Goal: Task Accomplishment & Management: Use online tool/utility

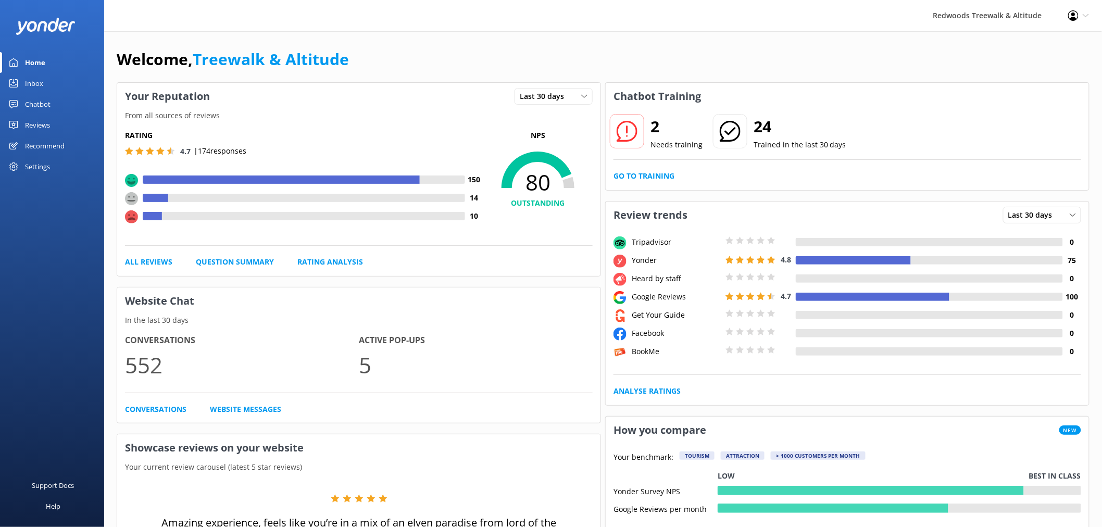
click at [66, 120] on link "Reviews" at bounding box center [52, 125] width 104 height 21
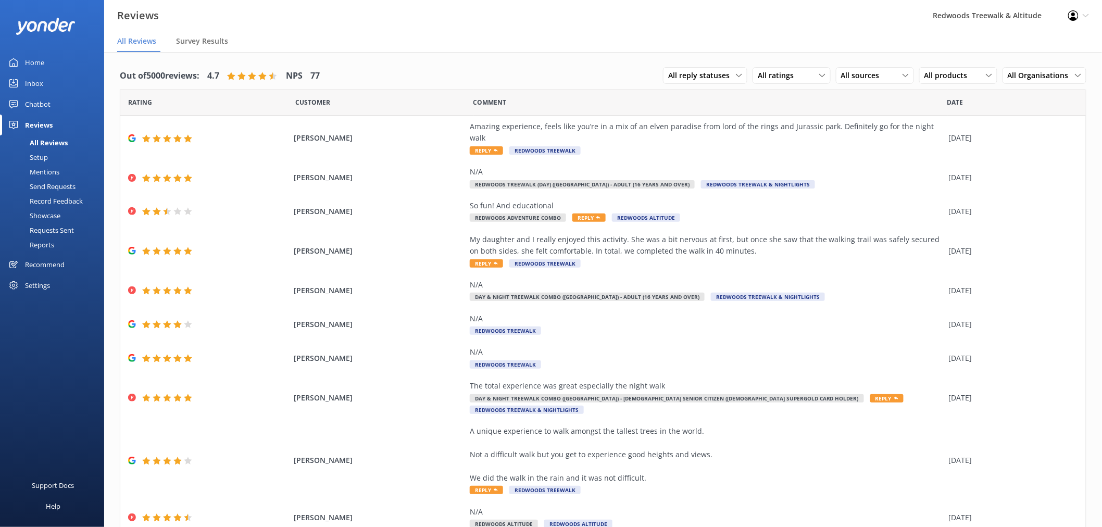
click at [65, 85] on link "Inbox" at bounding box center [52, 83] width 104 height 21
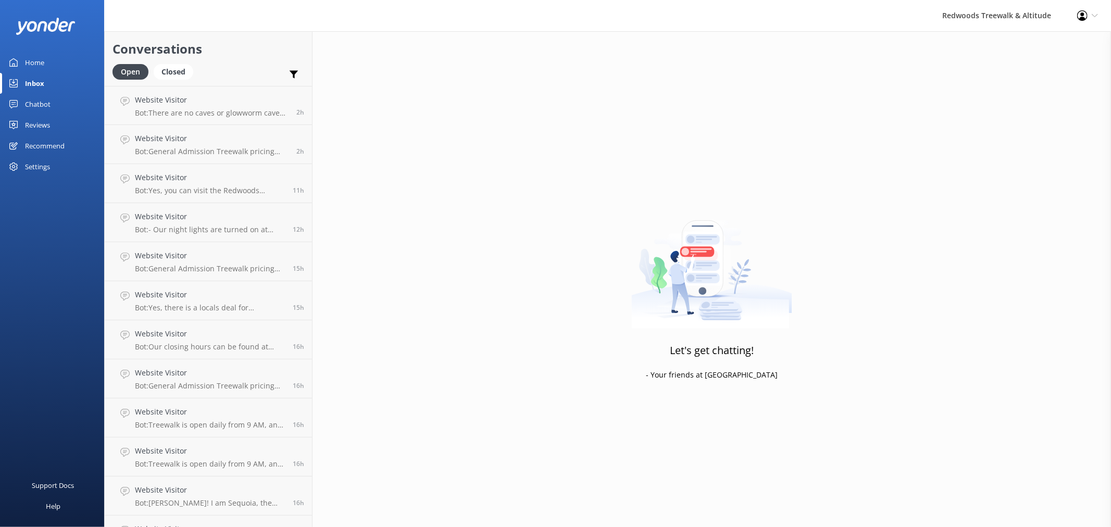
click at [63, 65] on link "Home" at bounding box center [52, 62] width 104 height 21
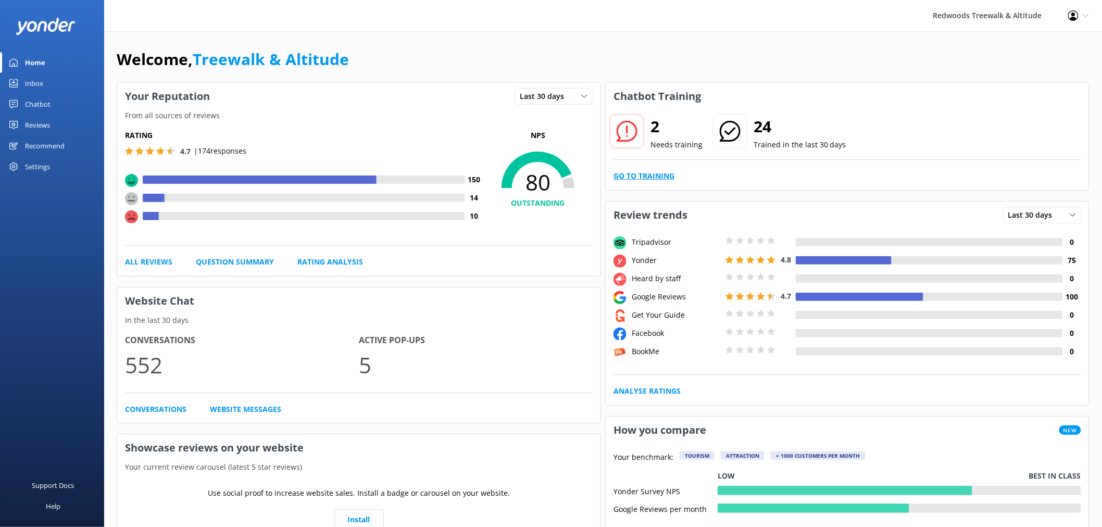
click at [634, 178] on link "Go to Training" at bounding box center [644, 175] width 61 height 11
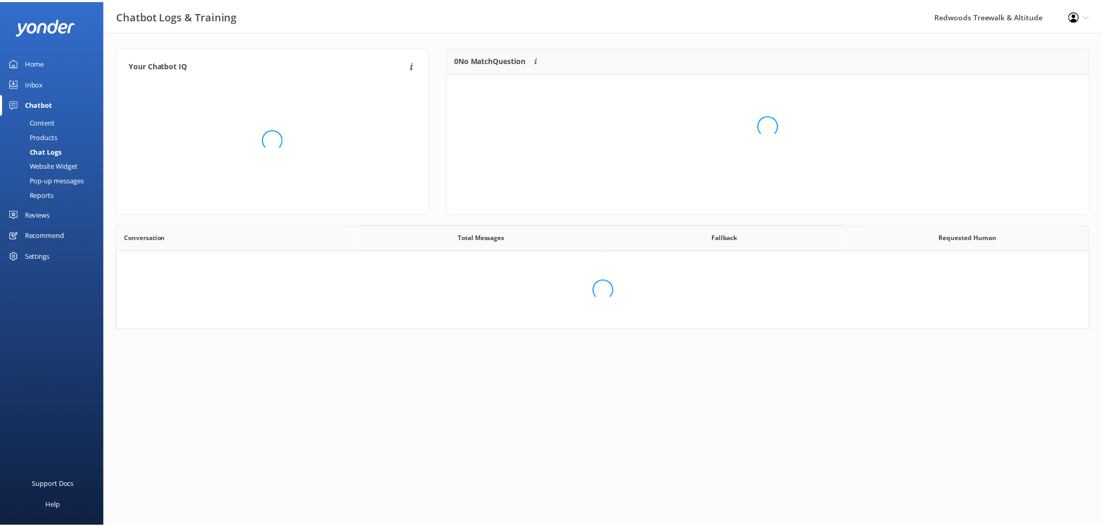
scroll to position [356, 964]
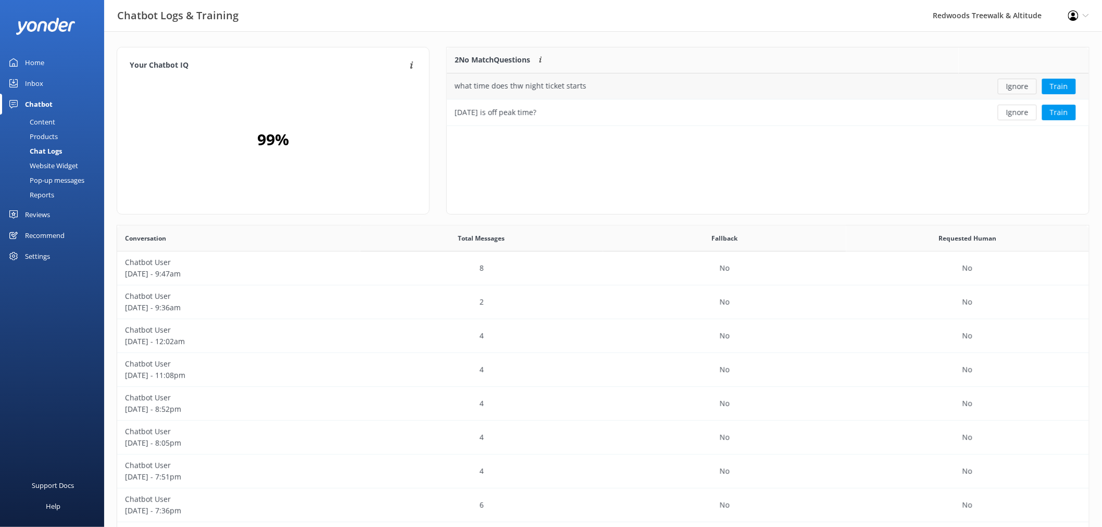
click at [1017, 84] on button "Ignore" at bounding box center [1017, 87] width 39 height 16
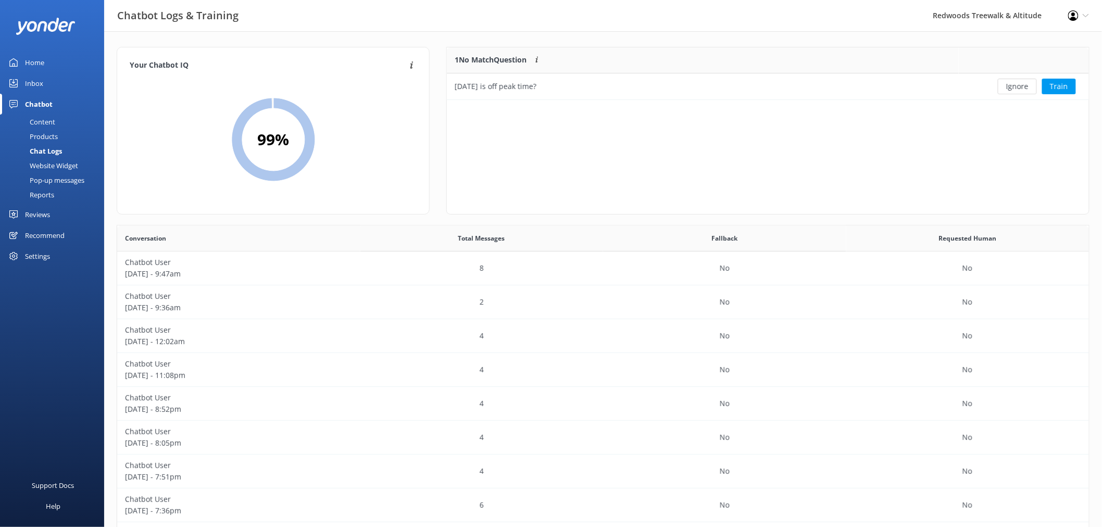
scroll to position [44, 633]
click at [1017, 84] on button "Ignore" at bounding box center [1017, 87] width 39 height 16
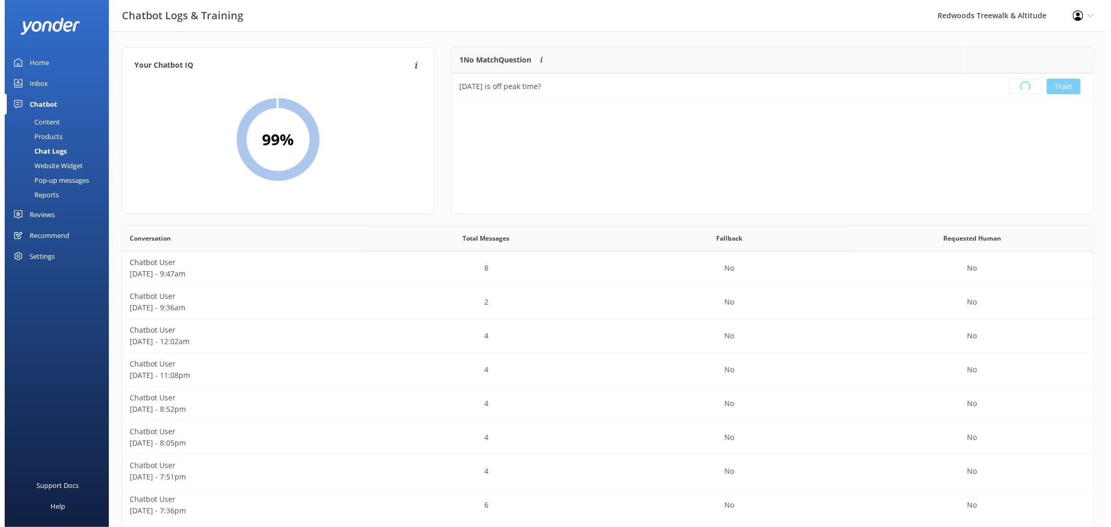
scroll to position [121, 633]
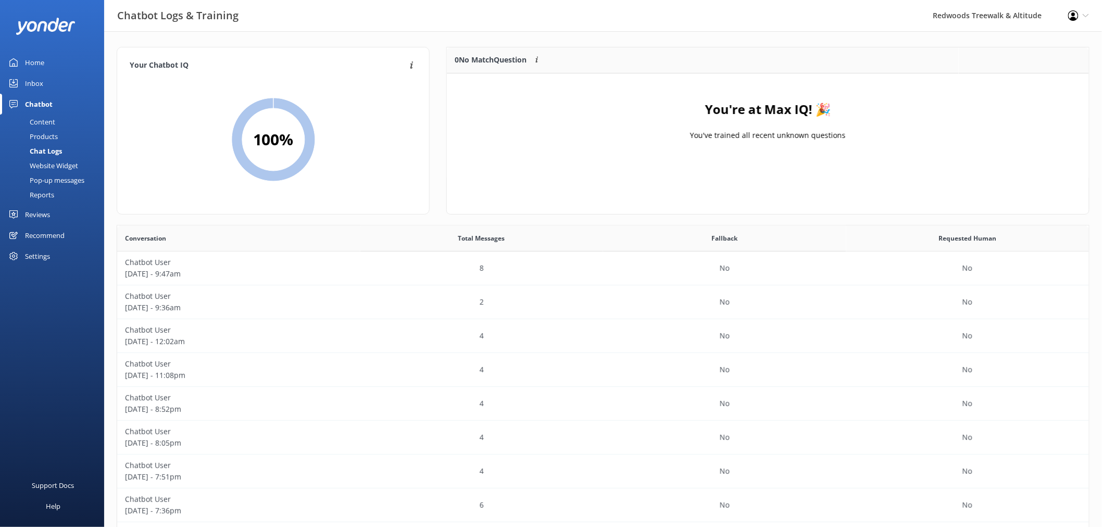
click at [69, 67] on link "Home" at bounding box center [52, 62] width 104 height 21
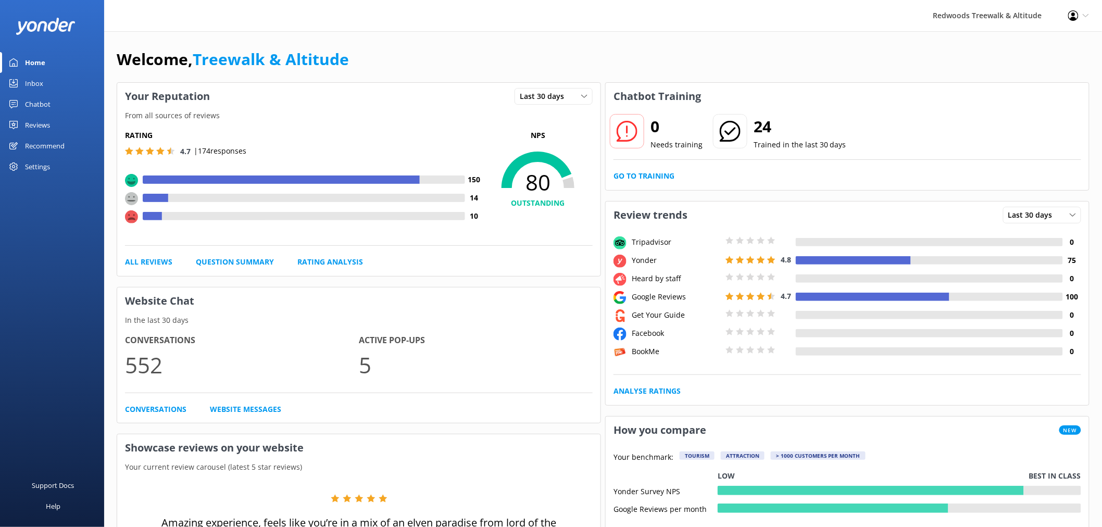
drag, startPoint x: 30, startPoint y: 122, endPoint x: 32, endPoint y: 114, distance: 8.7
click at [30, 122] on div "Reviews" at bounding box center [37, 125] width 25 height 21
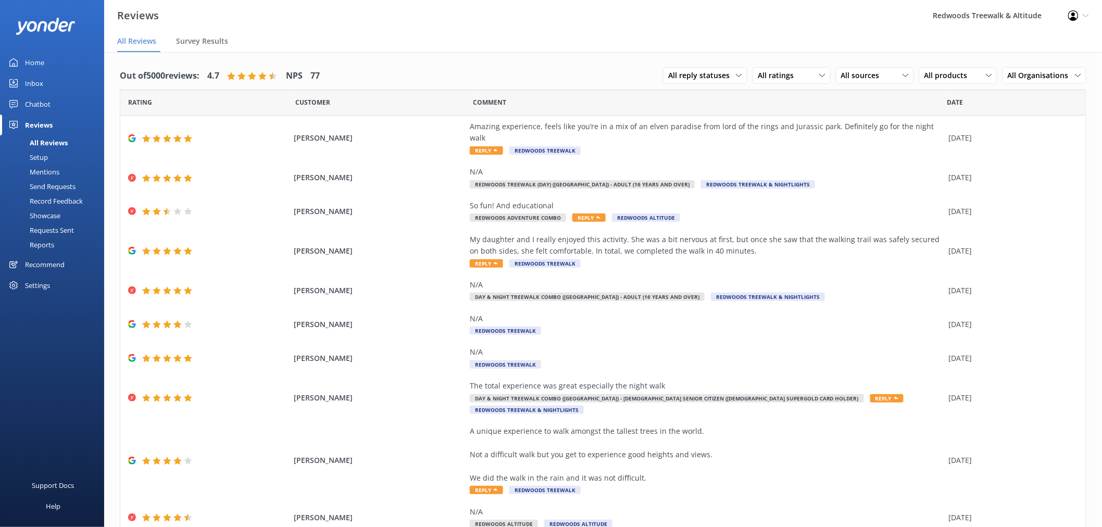
click at [45, 84] on link "Inbox" at bounding box center [52, 83] width 104 height 21
